Goal: Browse casually: Explore the website without a specific task or goal

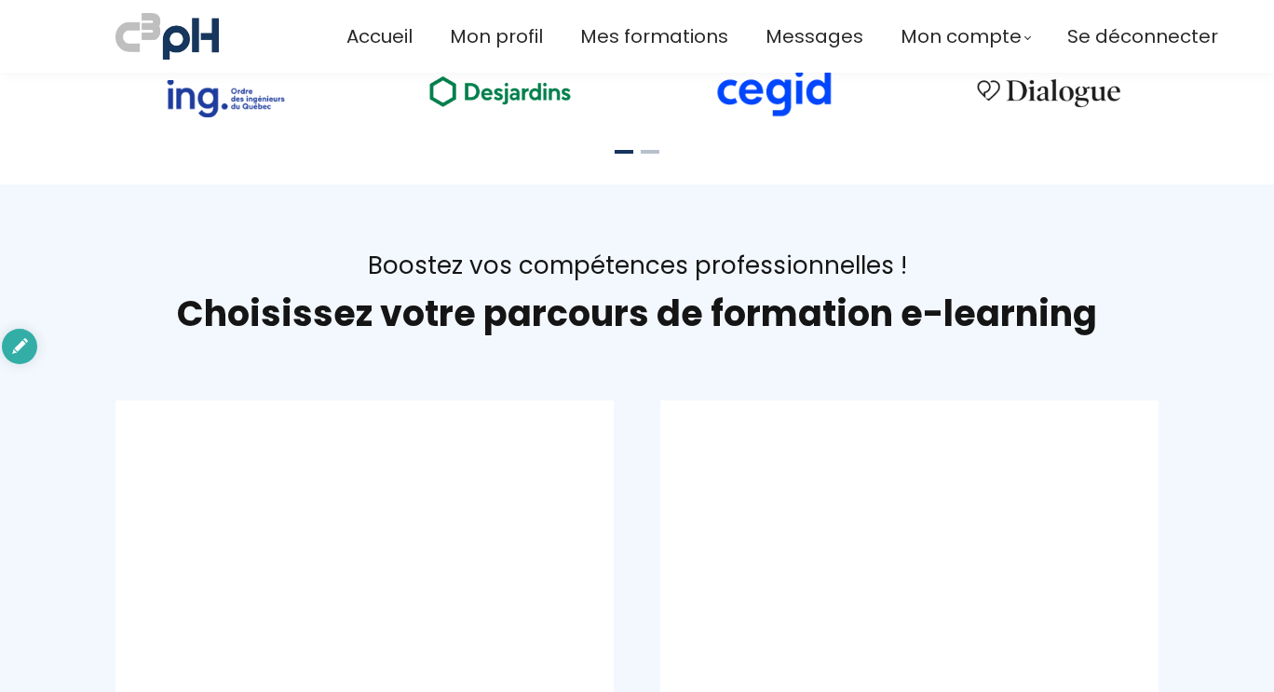
scroll to position [928, 0]
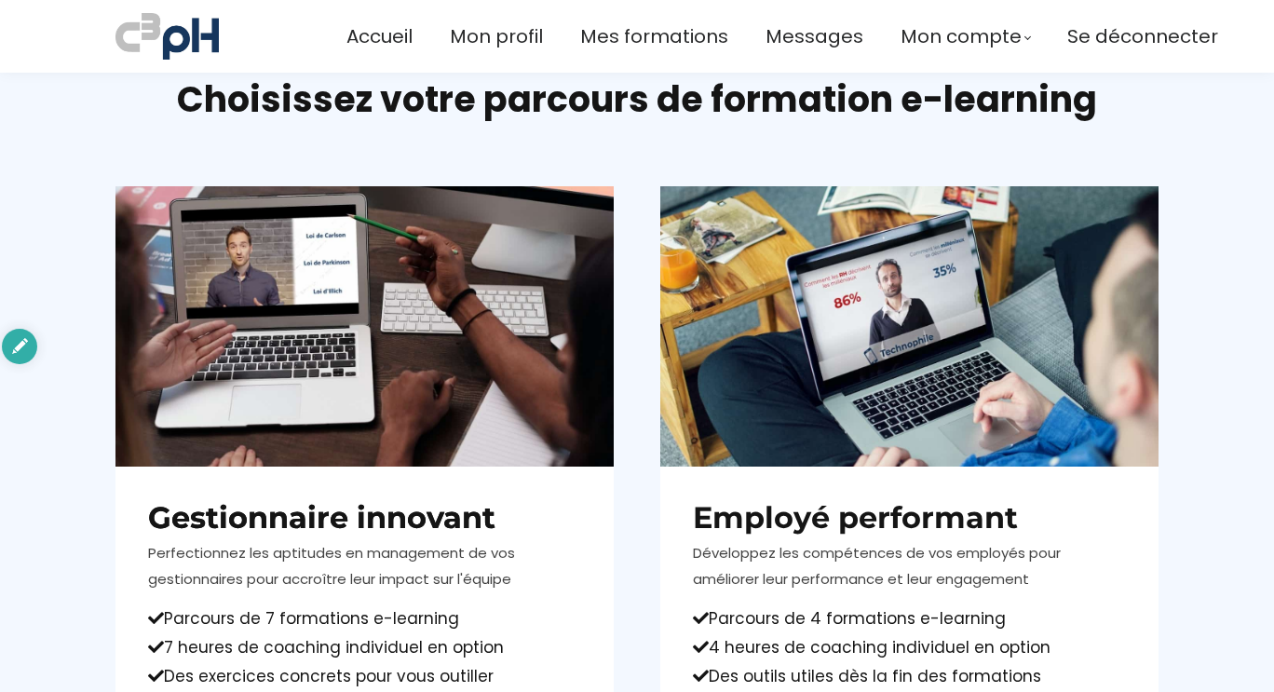
click at [771, 113] on h1 "Choisissez votre parcours de formation e-learning" at bounding box center [636, 99] width 1043 height 45
